Goal: Information Seeking & Learning: Check status

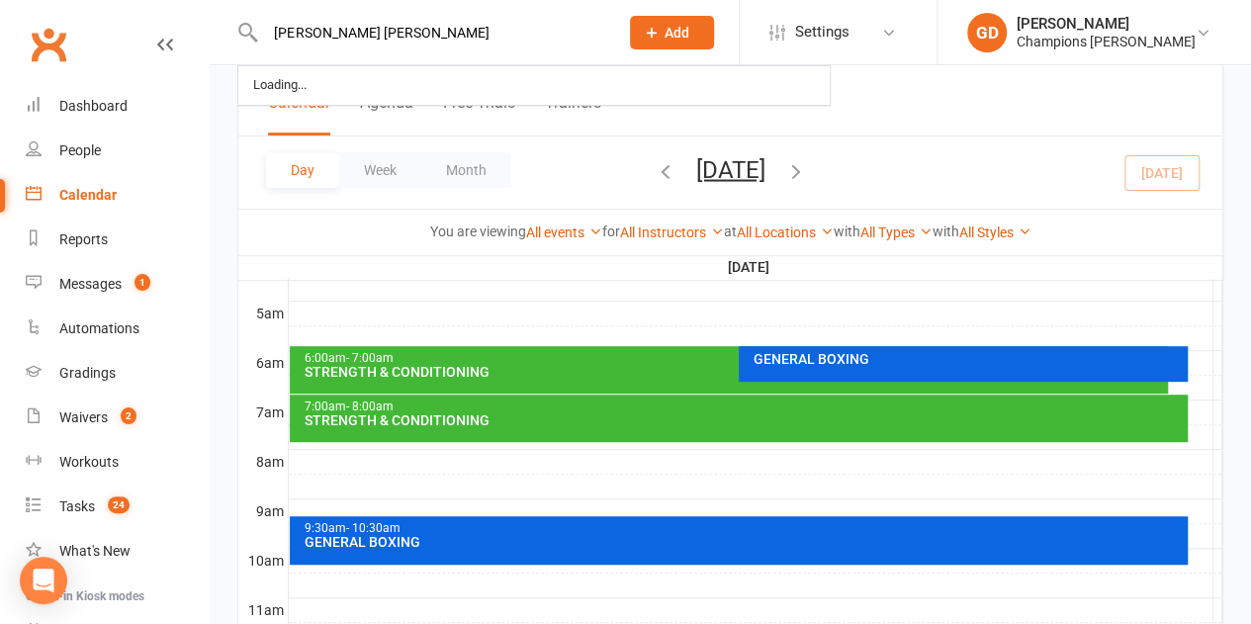
type input "[PERSON_NAME] [PERSON_NAME]"
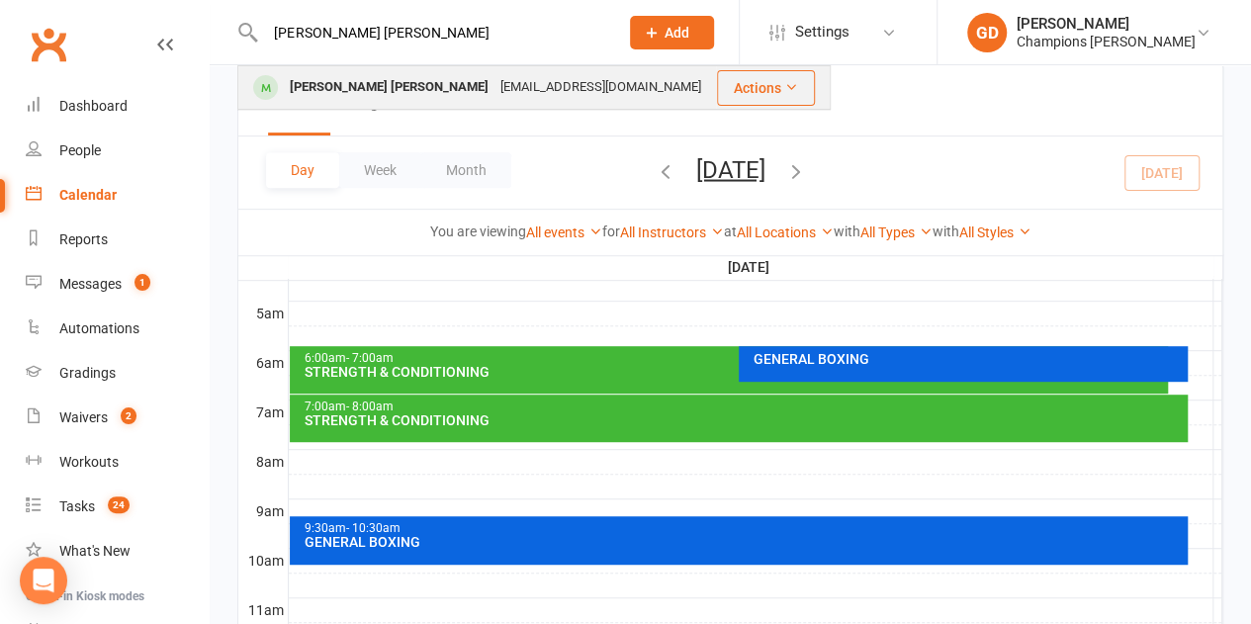
click at [341, 78] on div "[PERSON_NAME] [PERSON_NAME]" at bounding box center [389, 87] width 211 height 29
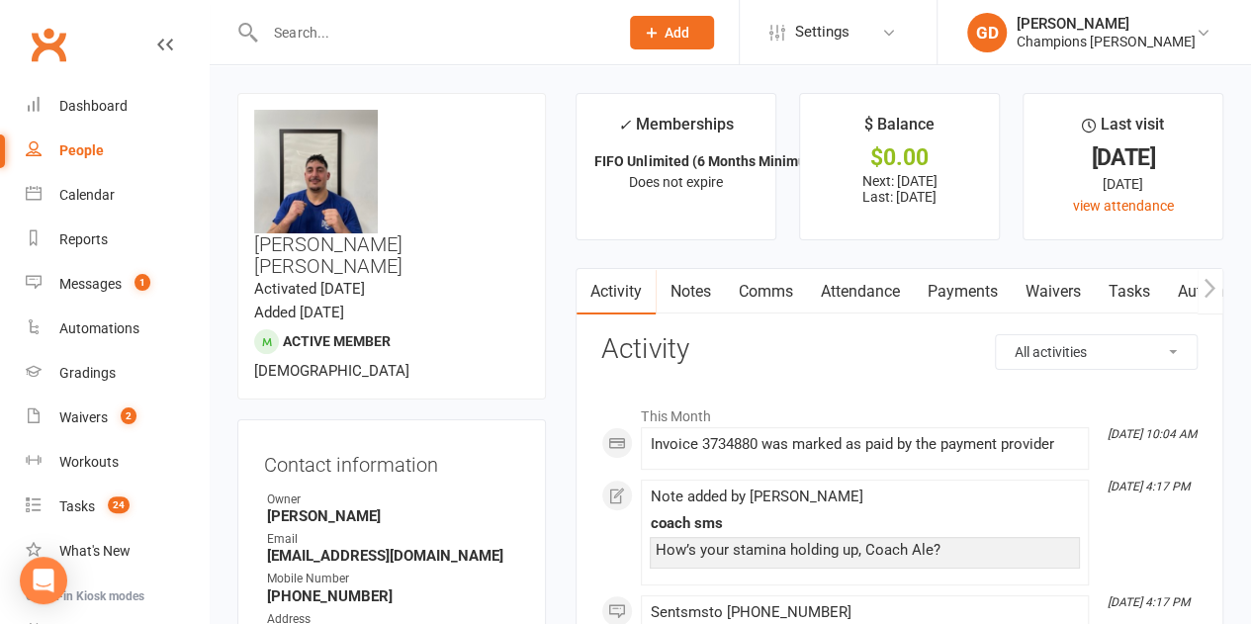
click at [839, 293] on link "Attendance" at bounding box center [859, 291] width 107 height 45
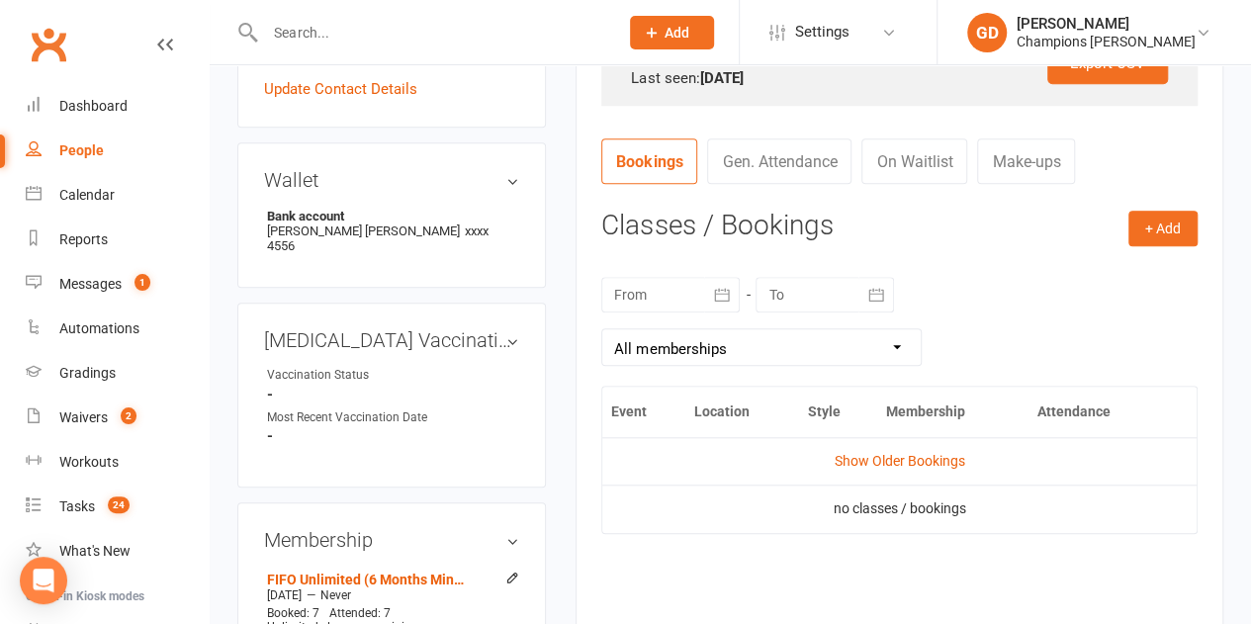
scroll to position [693, 0]
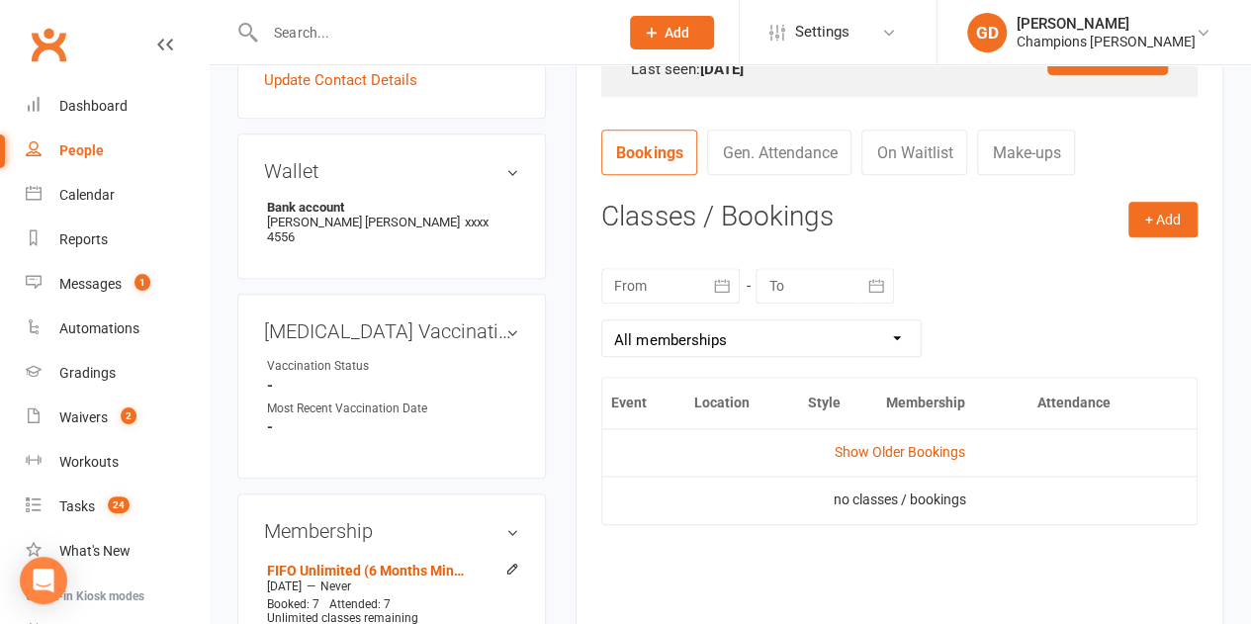
click at [655, 281] on div at bounding box center [670, 286] width 138 height 36
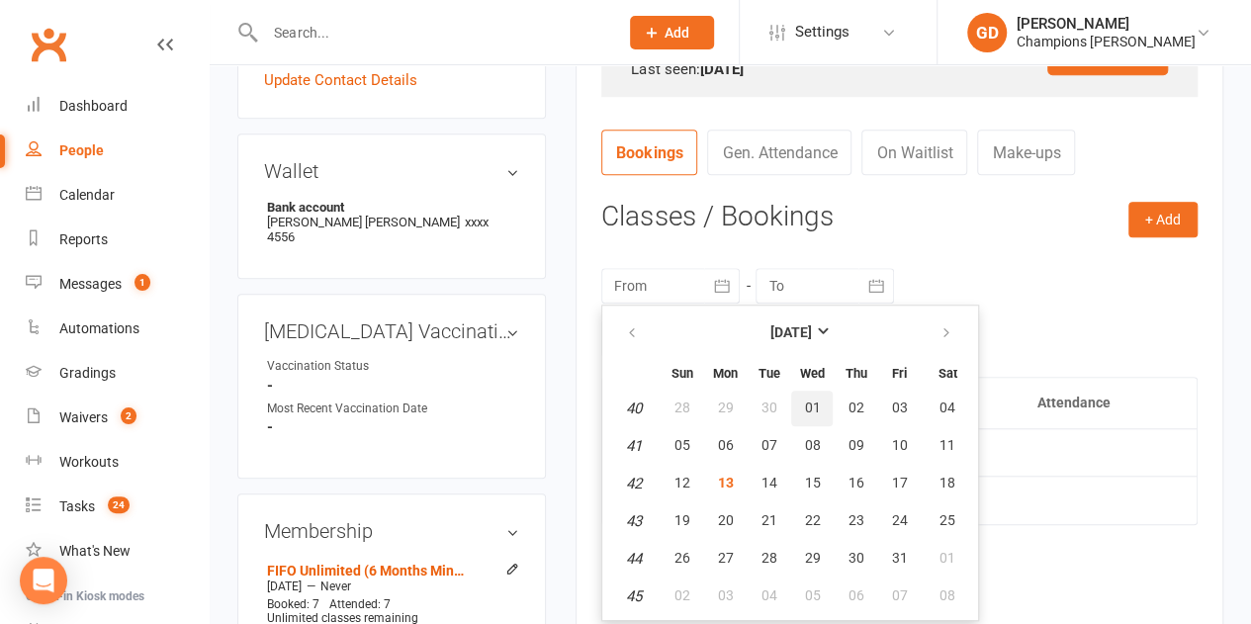
click at [801, 399] on button "01" at bounding box center [812, 409] width 42 height 36
type input "[DATE]"
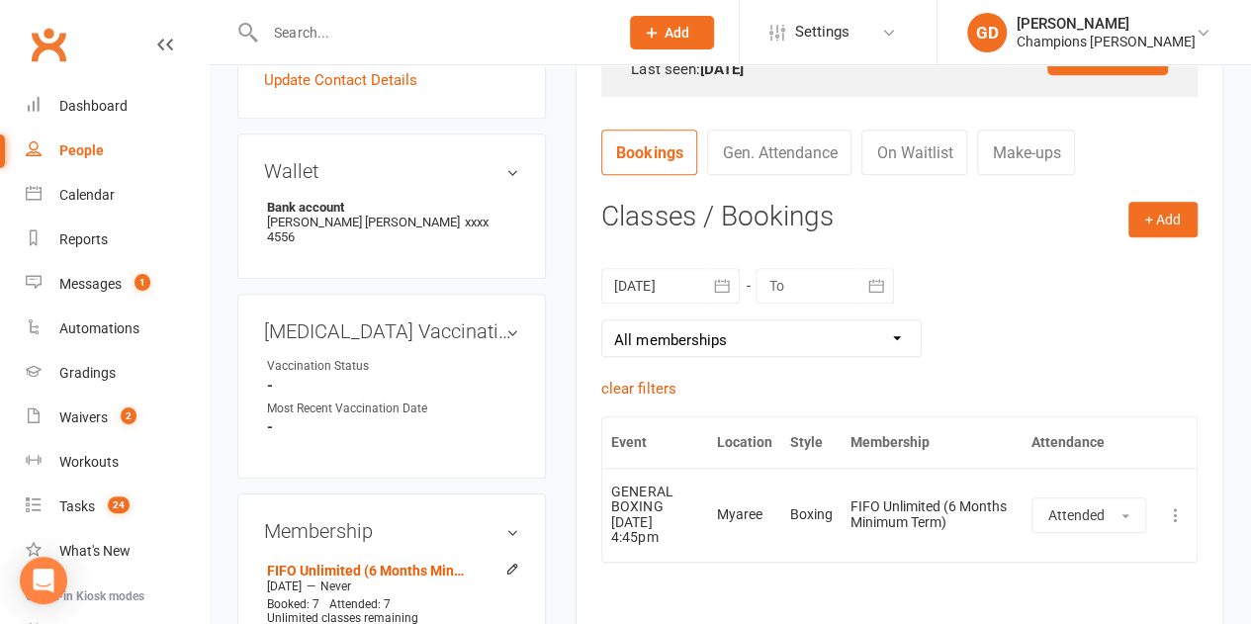
click at [967, 240] on div "+ Add Book Event Add Appointment Book a Friend Classes / Bookings [DATE] [DATE]…" at bounding box center [899, 446] width 596 height 488
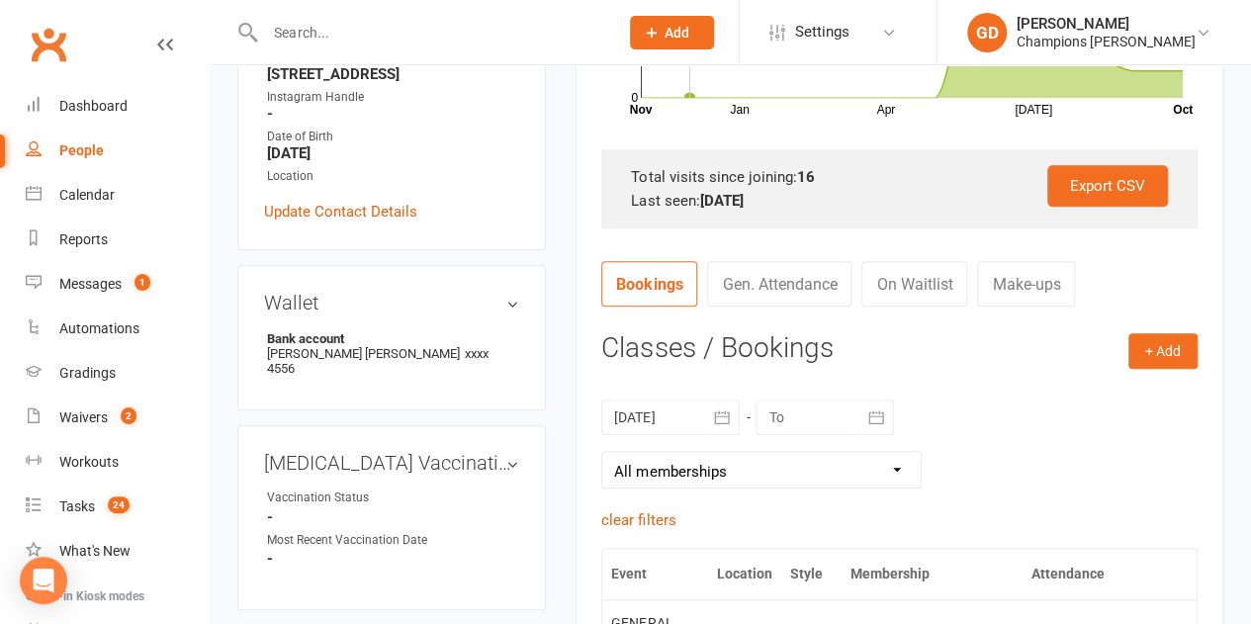
scroll to position [502, 0]
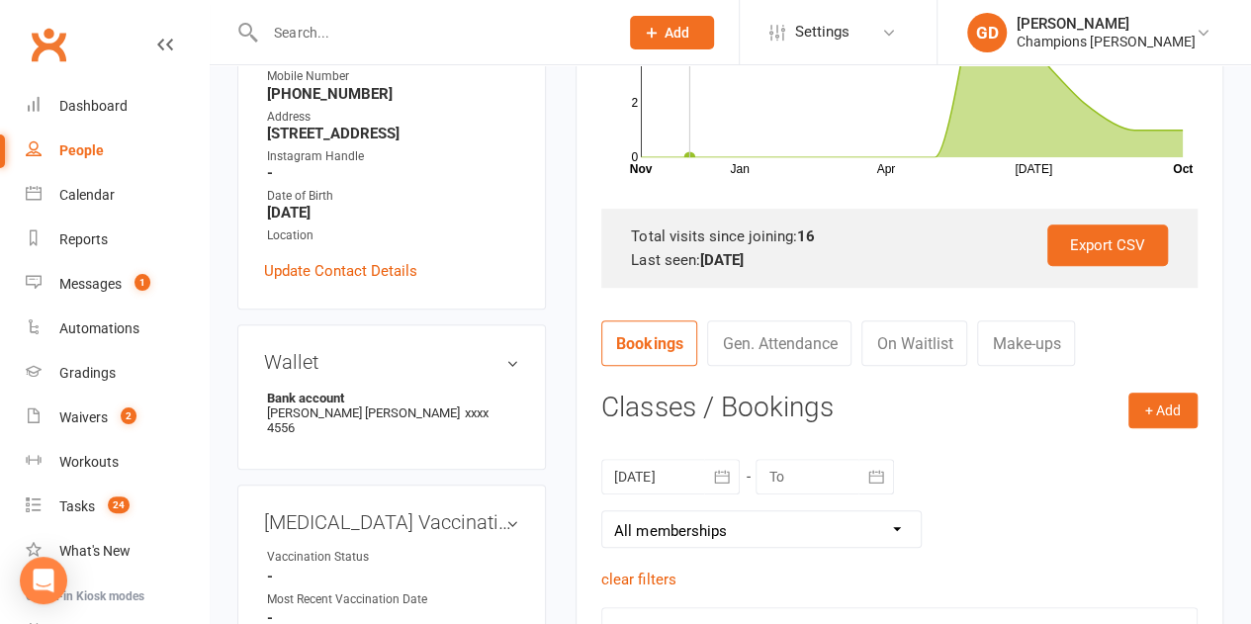
click at [945, 237] on div "Total visits since joining: 16" at bounding box center [899, 237] width 537 height 24
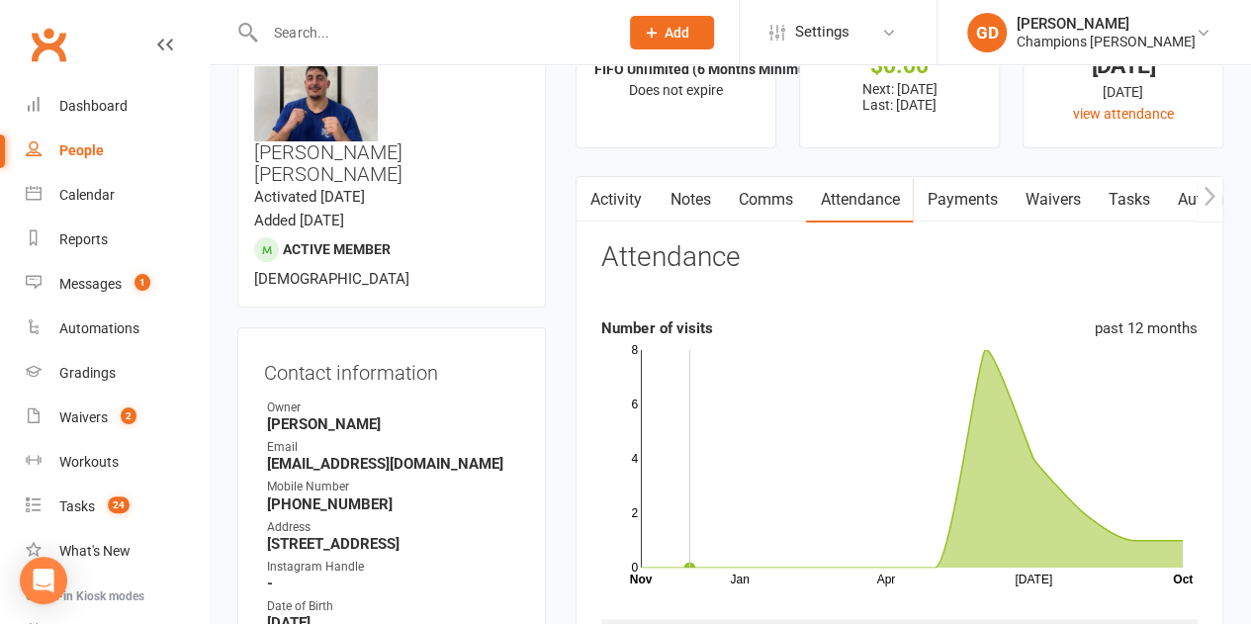
scroll to position [90, 0]
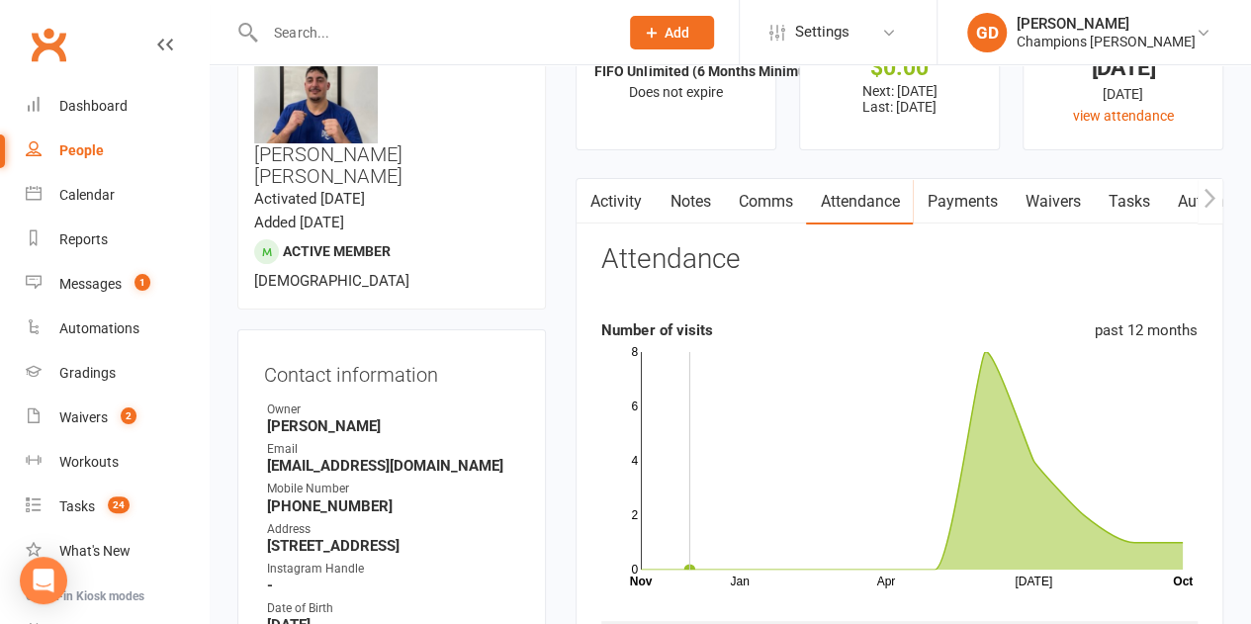
click at [686, 204] on link "Notes" at bounding box center [690, 201] width 68 height 45
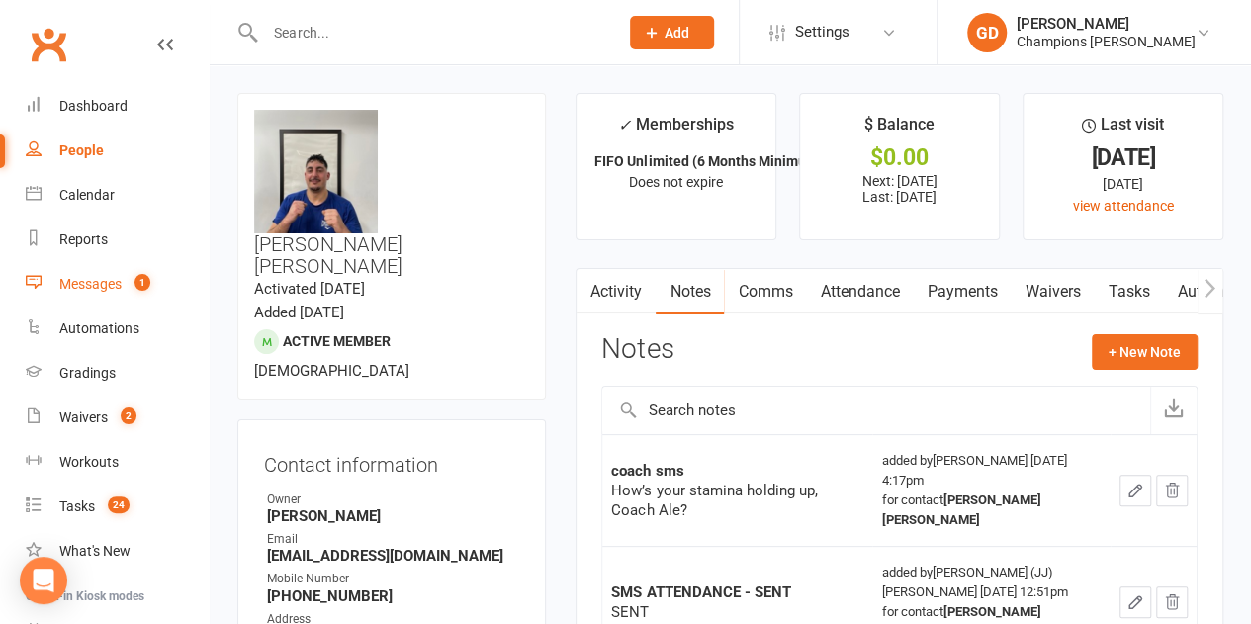
click at [108, 279] on div "Messages" at bounding box center [90, 284] width 62 height 16
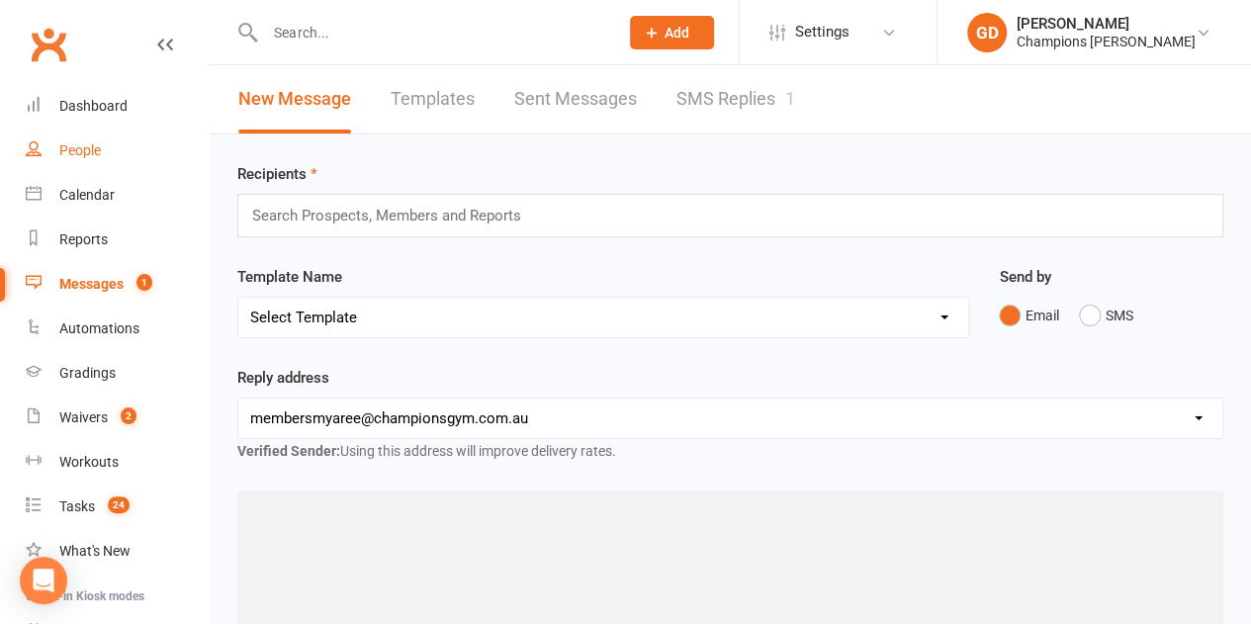
click at [79, 152] on div "People" at bounding box center [80, 150] width 42 height 16
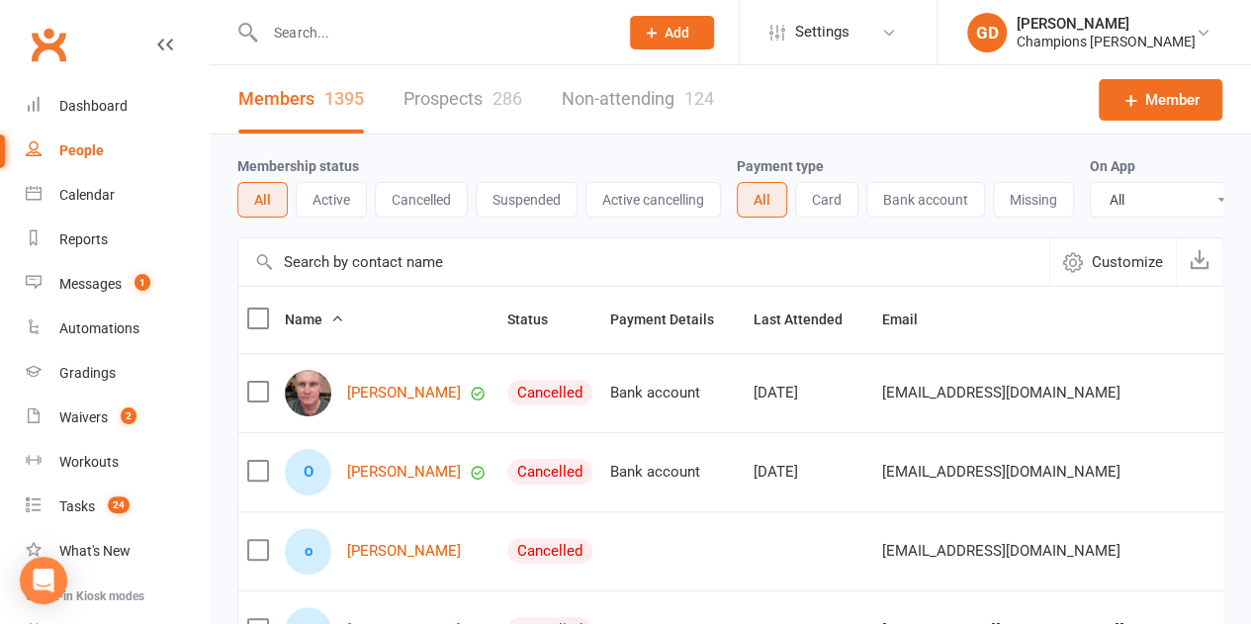
click at [311, 28] on input "text" at bounding box center [431, 33] width 345 height 28
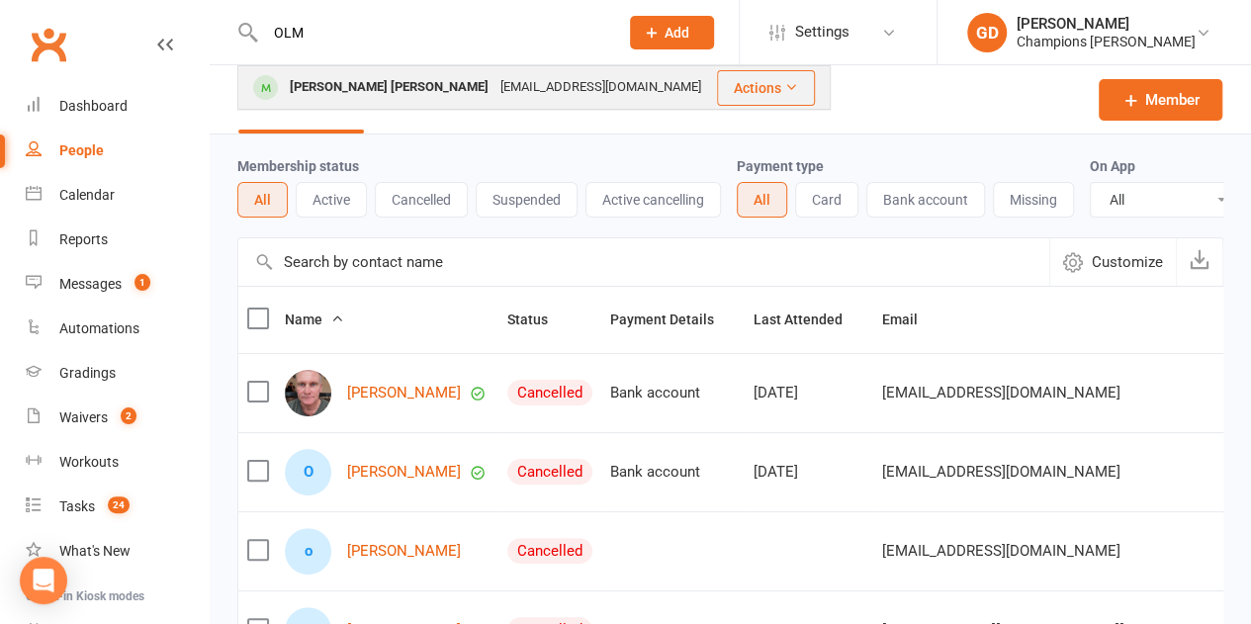
type input "OLM"
click at [354, 91] on div "[PERSON_NAME] [PERSON_NAME]" at bounding box center [389, 87] width 211 height 29
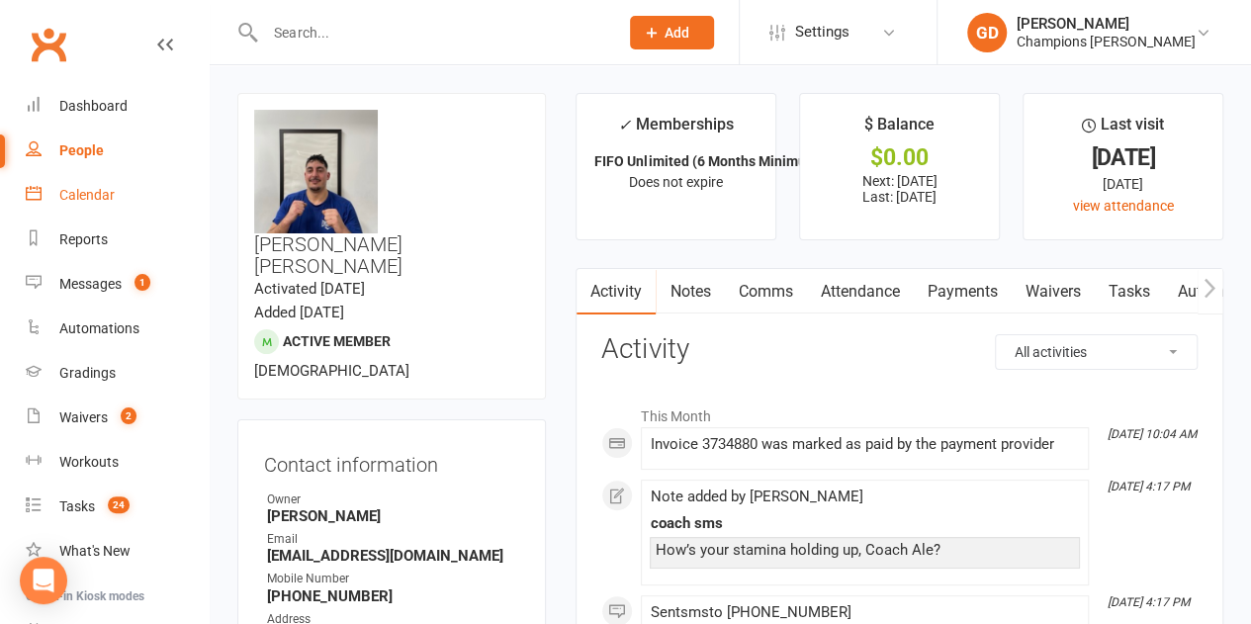
click at [91, 182] on link "Calendar" at bounding box center [117, 195] width 183 height 45
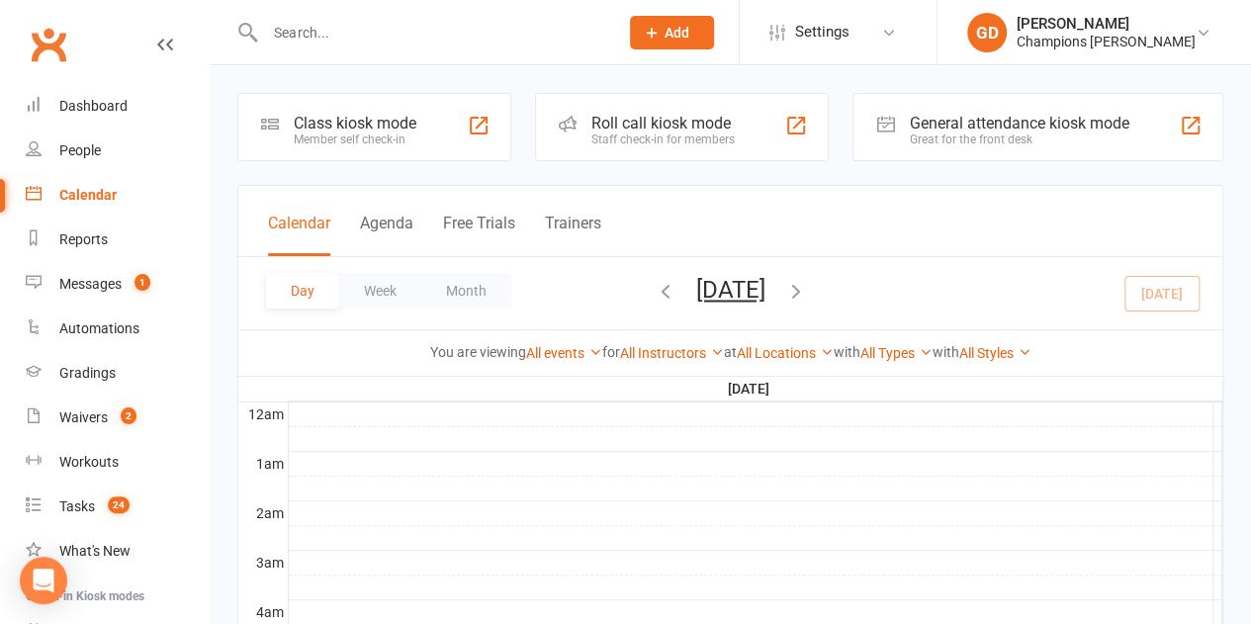
click at [553, 435] on div at bounding box center [756, 439] width 934 height 24
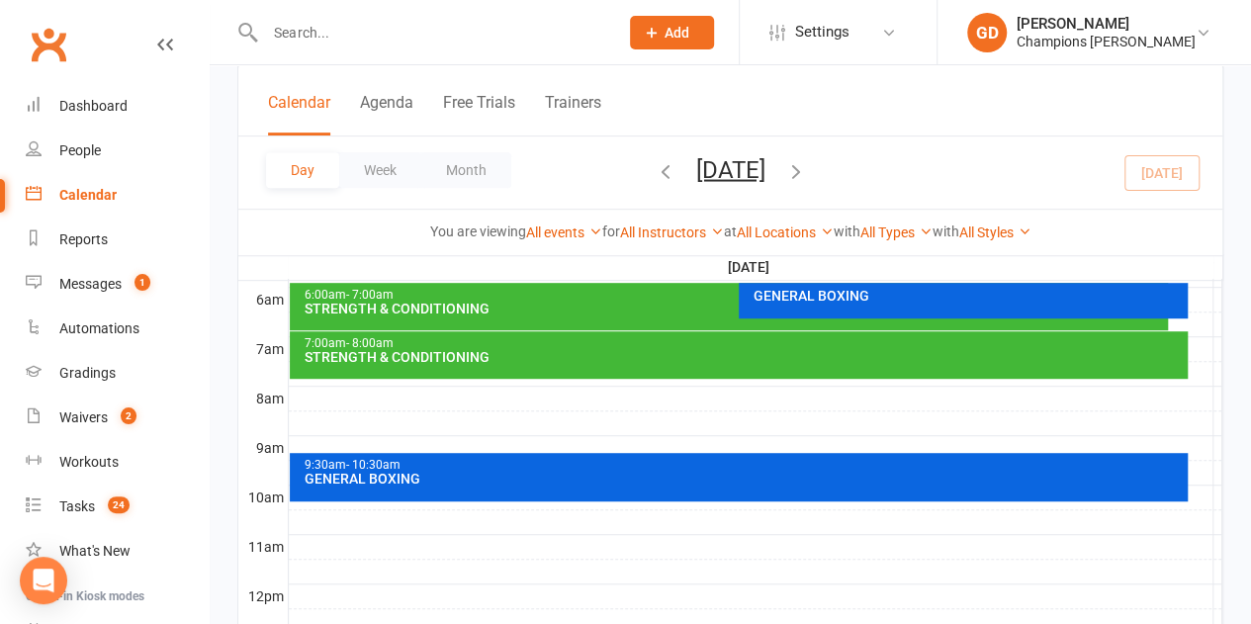
scroll to position [413, 0]
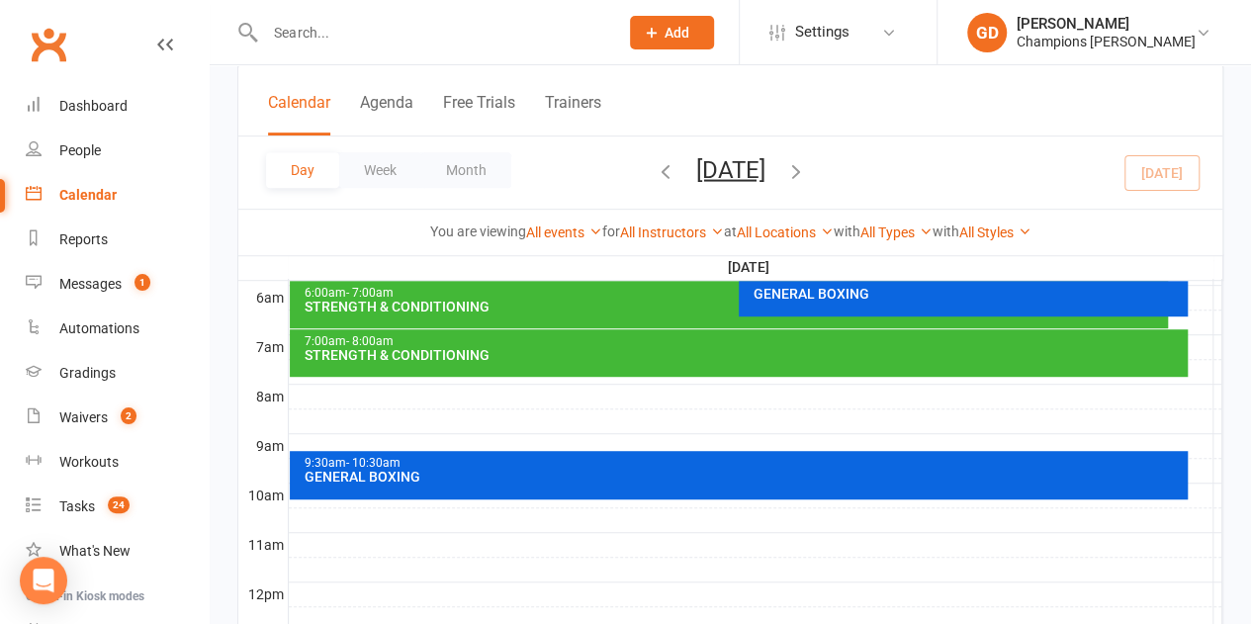
click at [352, 31] on input "text" at bounding box center [431, 33] width 345 height 28
paste input "[PERSON_NAME]"
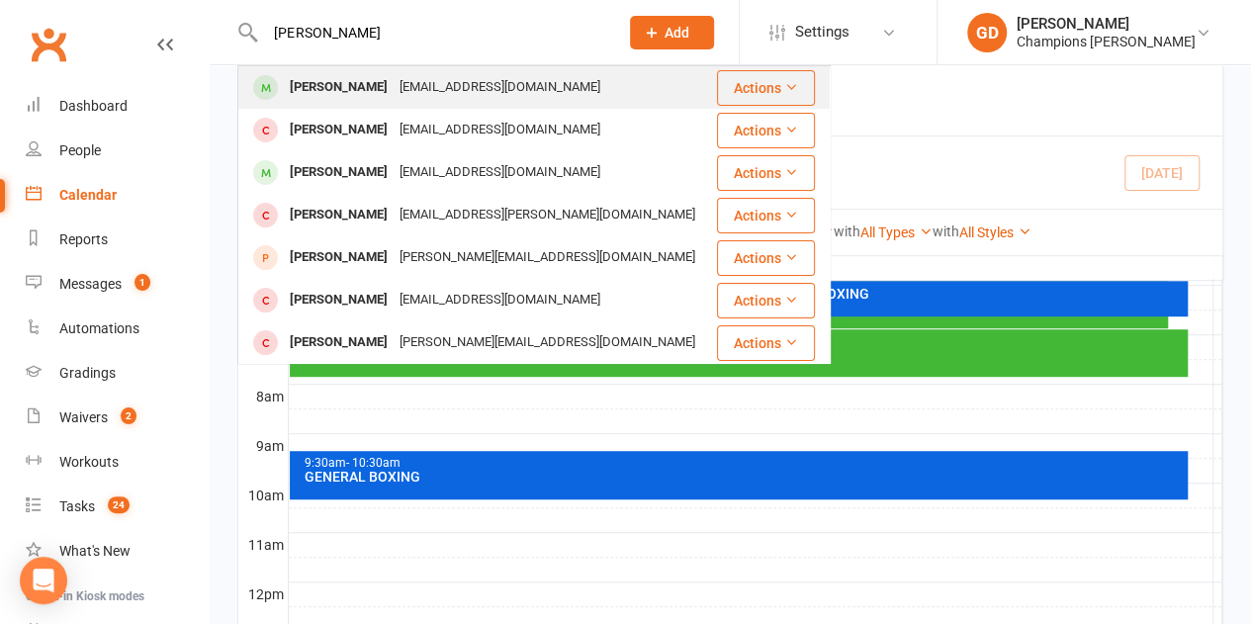
type input "[PERSON_NAME]"
click at [343, 92] on div "[PERSON_NAME]" at bounding box center [339, 87] width 110 height 29
